Goal: Check status: Check status

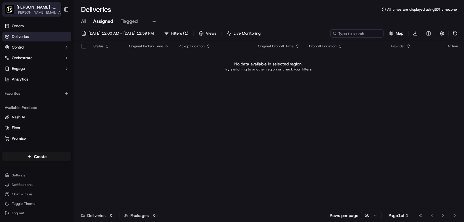
click at [32, 10] on span "[PERSON_NAME][EMAIL_ADDRESS][DOMAIN_NAME]" at bounding box center [40, 12] width 47 height 5
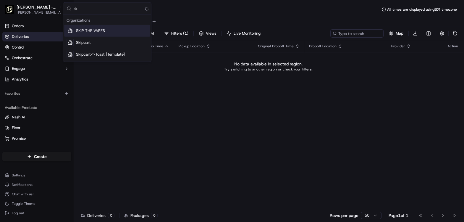
type input "s"
type input "skipcart"
click at [90, 29] on span "Skipcart" at bounding box center [83, 30] width 15 height 5
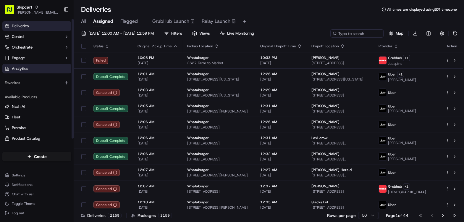
click at [22, 73] on link "Analytics" at bounding box center [36, 68] width 69 height 9
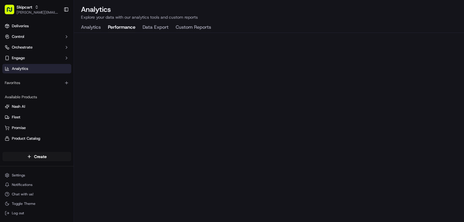
click at [124, 28] on button "Performance" at bounding box center [121, 27] width 27 height 10
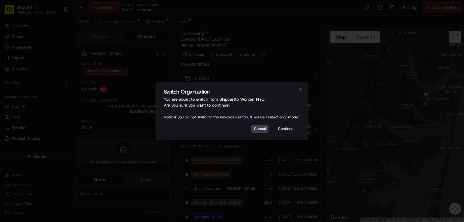
click at [279, 128] on button "Continue" at bounding box center [286, 128] width 30 height 8
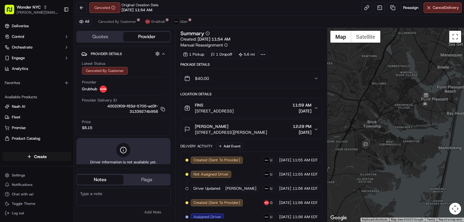
click at [217, 77] on div "$40.00" at bounding box center [248, 78] width 129 height 12
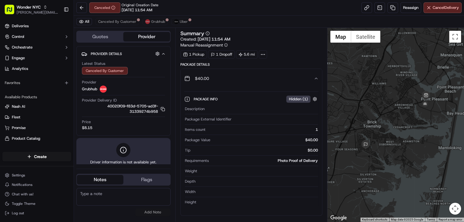
click at [217, 77] on div "$40.00" at bounding box center [248, 78] width 129 height 12
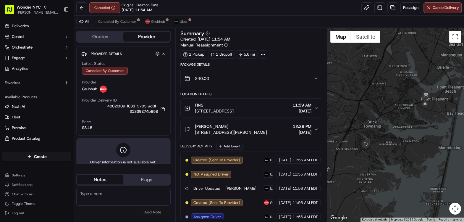
click at [210, 83] on div "$40.00" at bounding box center [248, 78] width 129 height 12
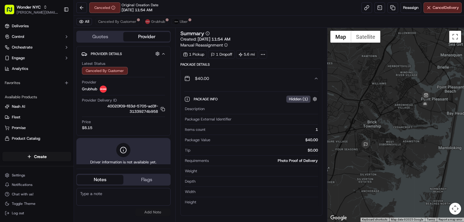
click at [210, 83] on div "$40.00" at bounding box center [248, 78] width 129 height 12
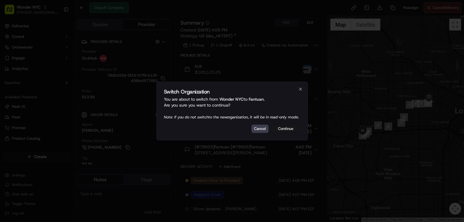
click at [291, 132] on button "Continue" at bounding box center [286, 128] width 30 height 8
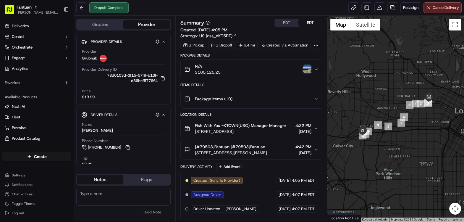
click at [236, 72] on div "N/A $100,125.25" at bounding box center [248, 69] width 129 height 12
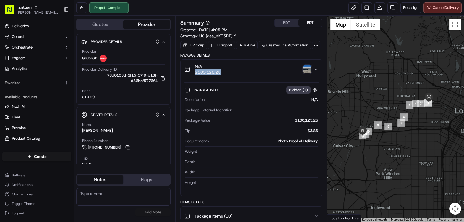
drag, startPoint x: 224, startPoint y: 72, endPoint x: 194, endPoint y: 73, distance: 29.6
click at [194, 73] on div "N/A $100,125.25" at bounding box center [248, 69] width 129 height 12
copy span "$100,125.25"
